Goal: Information Seeking & Learning: Learn about a topic

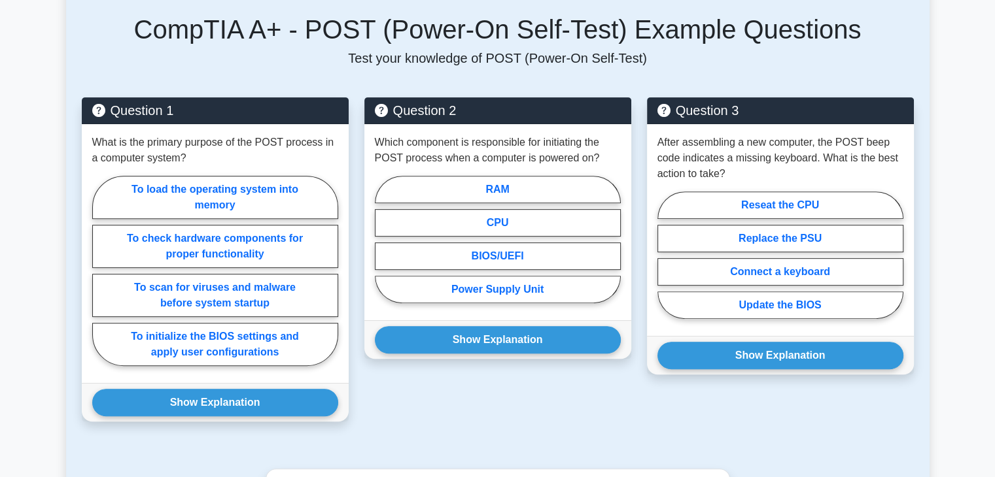
scroll to position [458, 0]
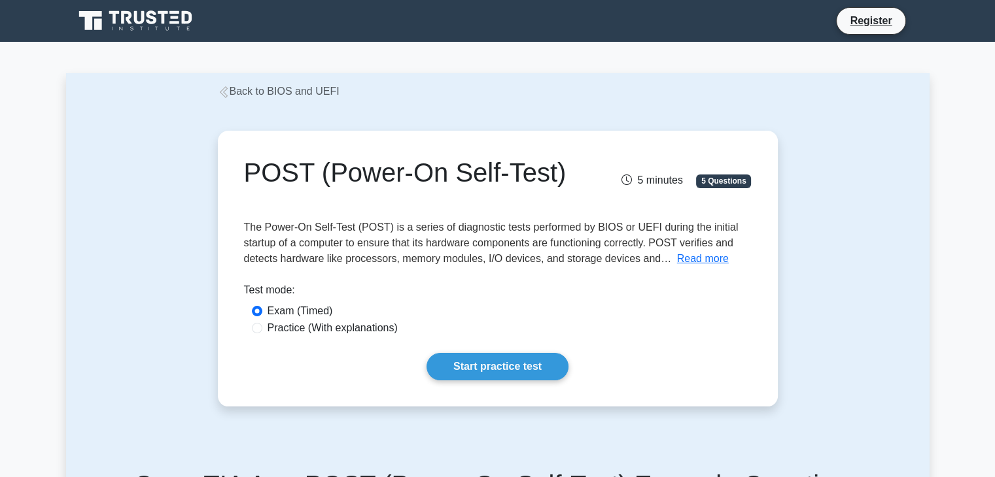
click at [100, 17] on icon at bounding box center [137, 21] width 126 height 25
